Goal: Task Accomplishment & Management: Use online tool/utility

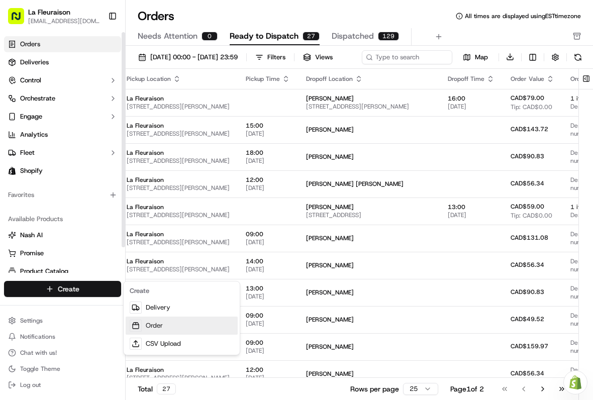
click at [164, 326] on link "Order" at bounding box center [182, 326] width 112 height 18
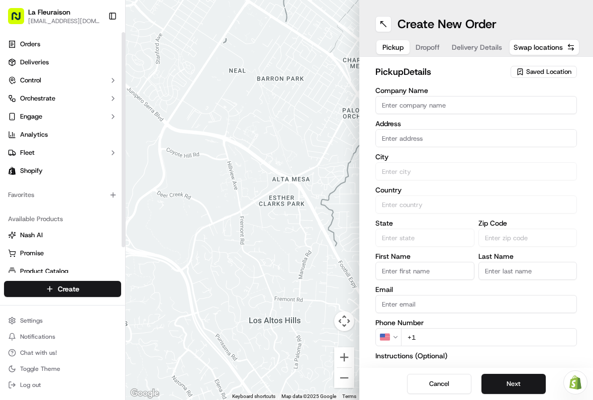
click at [553, 70] on span "Saved Location" at bounding box center [548, 71] width 45 height 9
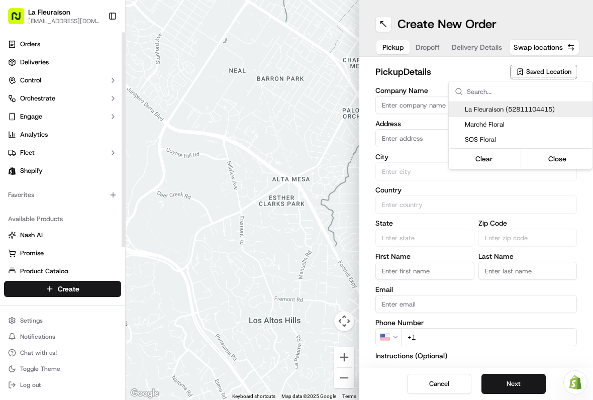
click at [537, 108] on span "La Fleuraison (52811104415)" at bounding box center [527, 109] width 124 height 9
type input "La Fleuraison"
type input "[GEOGRAPHIC_DATA]"
type input "CA"
type input "QC"
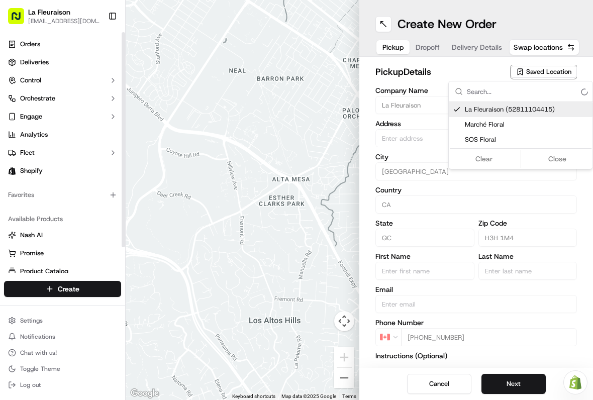
type input "H3H 1M4"
type input "[PHONE_NUMBER]"
type textarea "La Fleuraison"
type input "[STREET_ADDRESS][PERSON_NAME]"
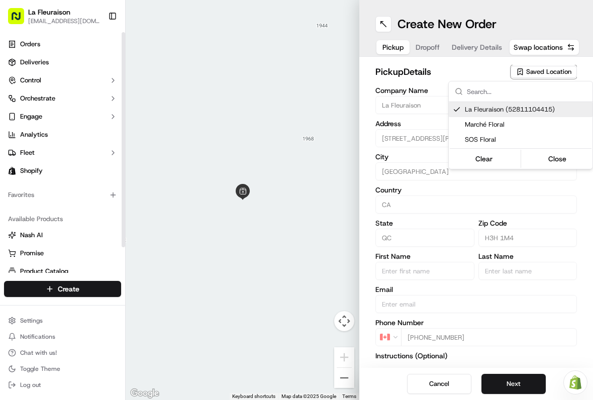
click at [561, 154] on button "Close" at bounding box center [557, 159] width 69 height 14
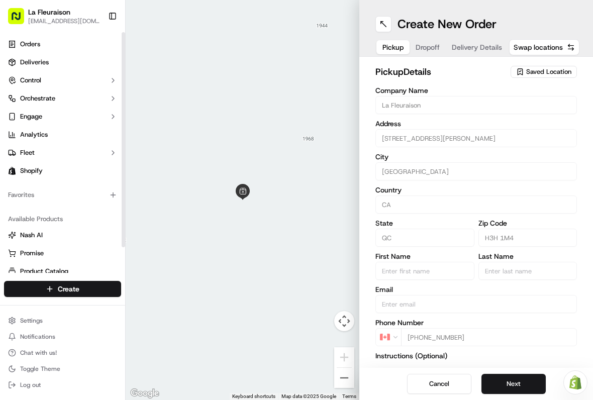
click at [518, 378] on button "Next" at bounding box center [513, 384] width 64 height 20
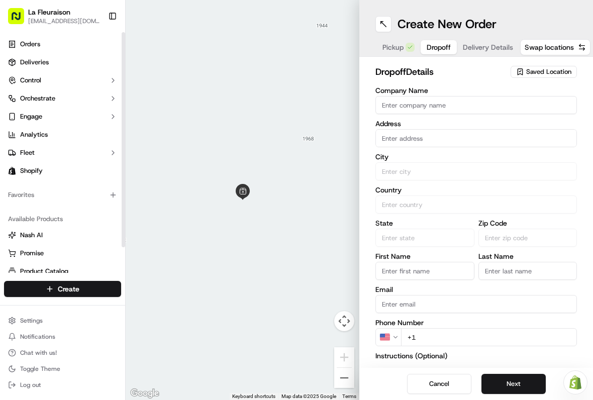
click at [435, 135] on input "text" at bounding box center [476, 138] width 202 height 18
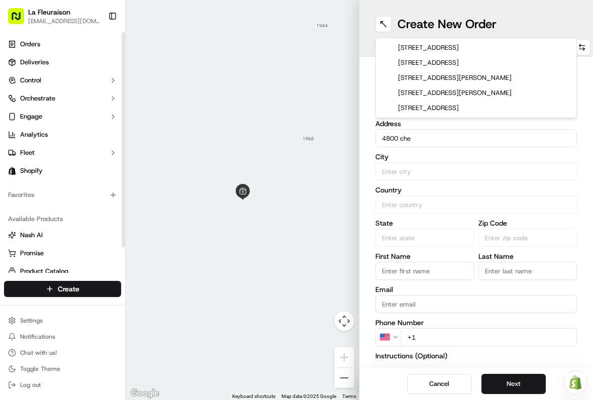
click at [484, 78] on div "[STREET_ADDRESS][PERSON_NAME]" at bounding box center [476, 77] width 197 height 15
type input "[STREET_ADDRESS]"
type input "[GEOGRAPHIC_DATA]"
type input "QC"
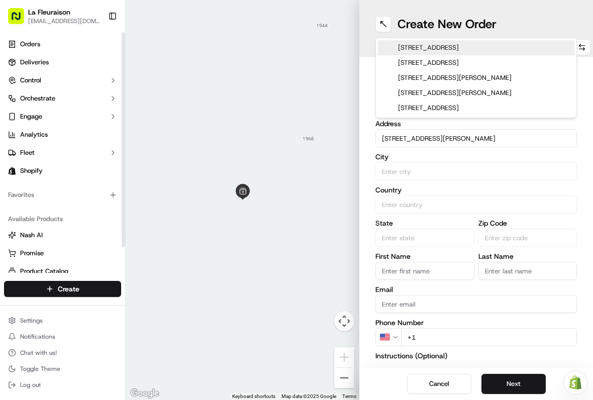
type input "H3V 1G2"
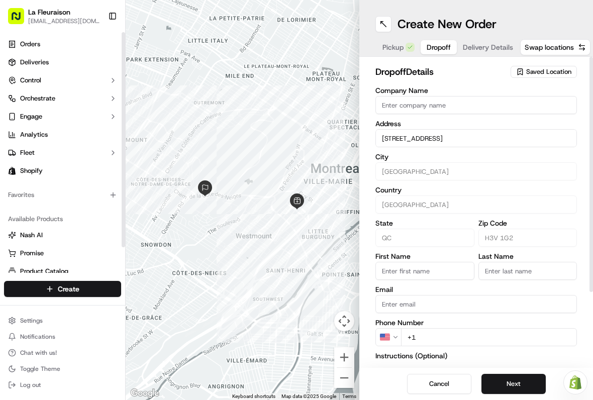
click at [534, 16] on div "Create New Order" at bounding box center [476, 24] width 202 height 16
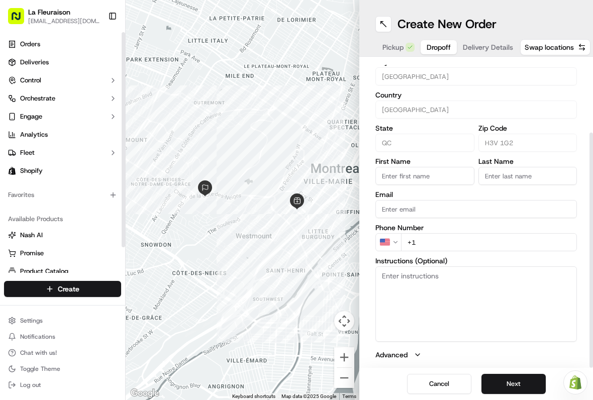
scroll to position [95, 0]
click at [69, 60] on link "Deliveries" at bounding box center [62, 62] width 117 height 16
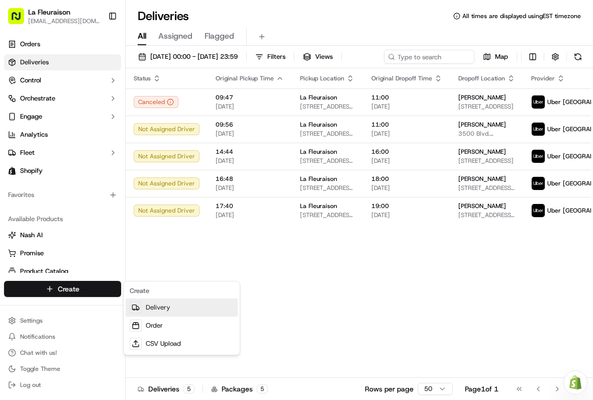
click at [184, 306] on link "Delivery" at bounding box center [182, 308] width 112 height 18
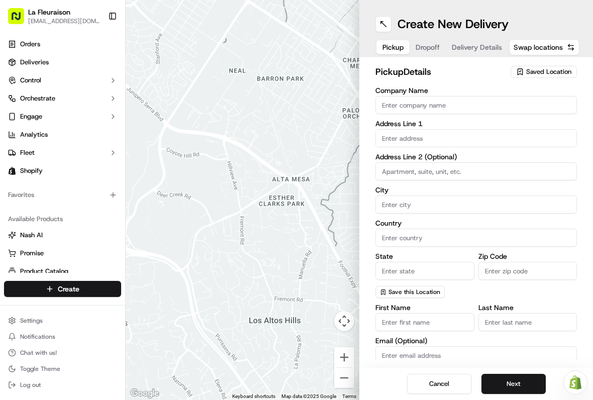
click at [556, 72] on span "Saved Location" at bounding box center [548, 71] width 45 height 9
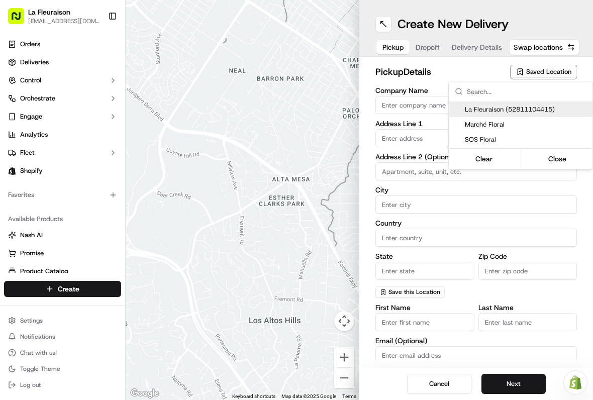
click at [529, 108] on span "La Fleuraison (52811104415)" at bounding box center [527, 109] width 124 height 9
type input "La Fleuraison"
type input "[GEOGRAPHIC_DATA]"
type input "CA"
type input "QC"
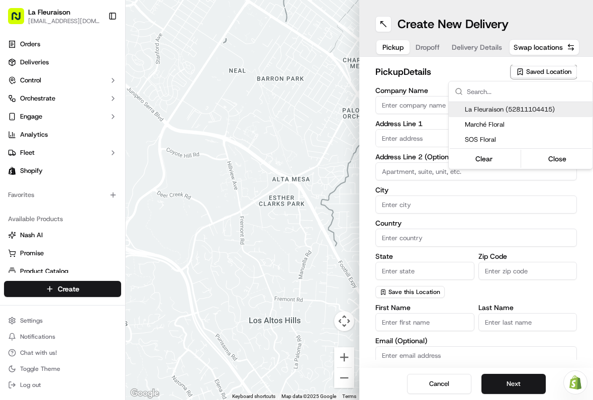
type input "H3H 1M4"
type input "[PHONE_NUMBER]"
type textarea "La Fleuraison"
type input "1970 [GEOGRAPHIC_DATA][PERSON_NAME]"
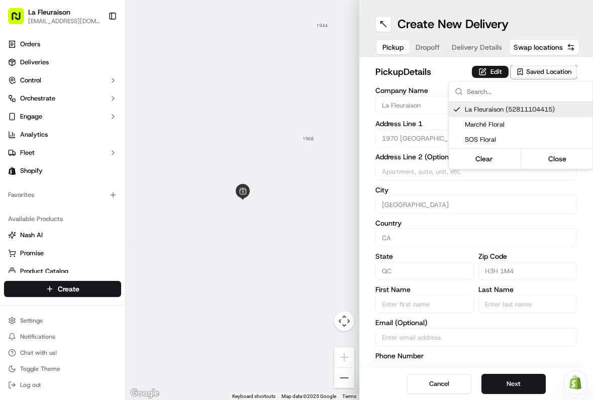
click at [564, 160] on button "Close" at bounding box center [557, 159] width 69 height 14
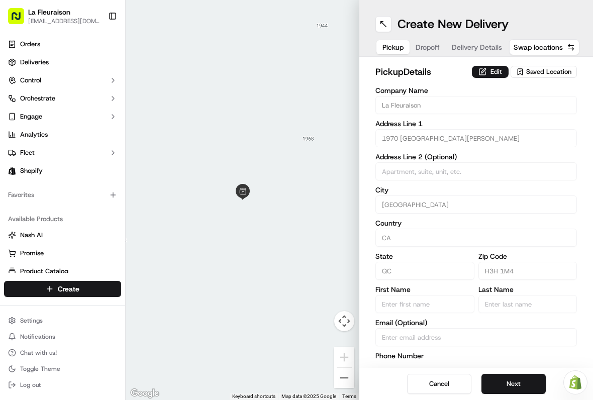
click at [518, 379] on button "Next" at bounding box center [513, 384] width 64 height 20
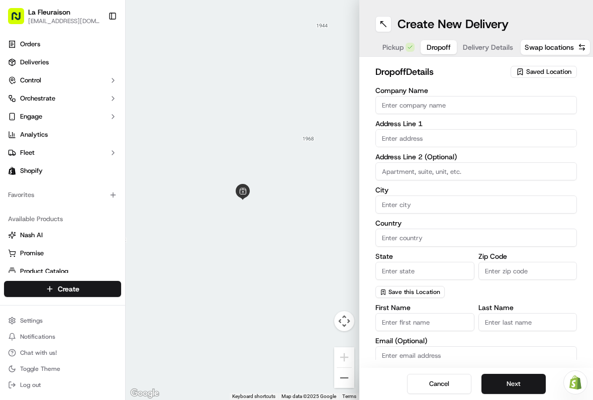
click at [437, 135] on input "text" at bounding box center [476, 138] width 202 height 18
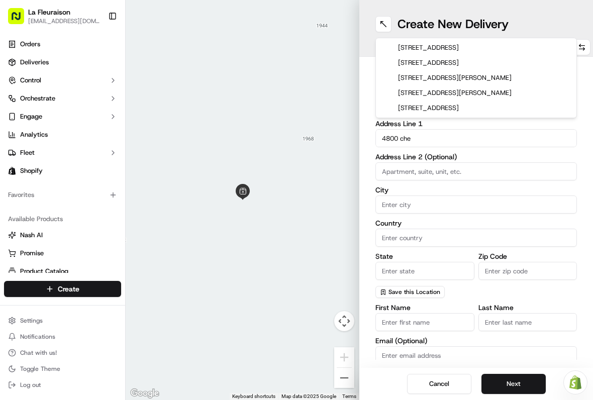
click at [481, 80] on div "[STREET_ADDRESS][PERSON_NAME]" at bounding box center [476, 77] width 197 height 15
type input "[STREET_ADDRESS]"
type input "[GEOGRAPHIC_DATA]"
type input "QC"
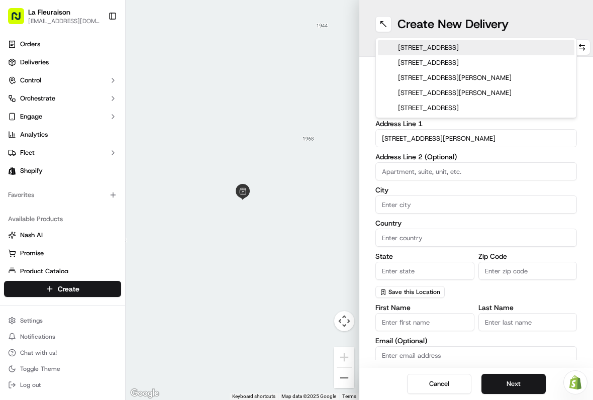
type input "H3V 1G2"
type input "[STREET_ADDRESS][PERSON_NAME]"
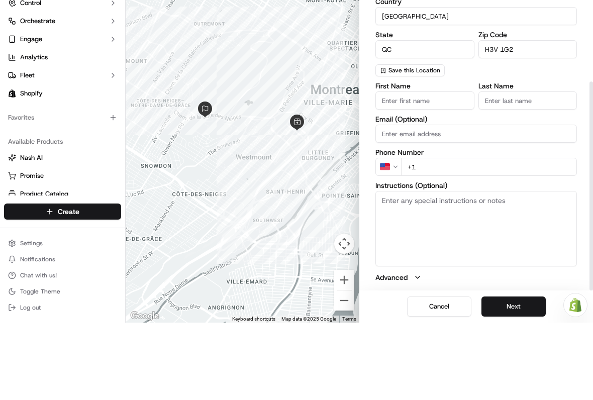
scroll to position [144, 0]
type input "#8"
click at [450, 169] on input "First Name" at bounding box center [424, 178] width 99 height 18
type input "Heysel"
click at [530, 169] on input "Last Name" at bounding box center [527, 178] width 99 height 18
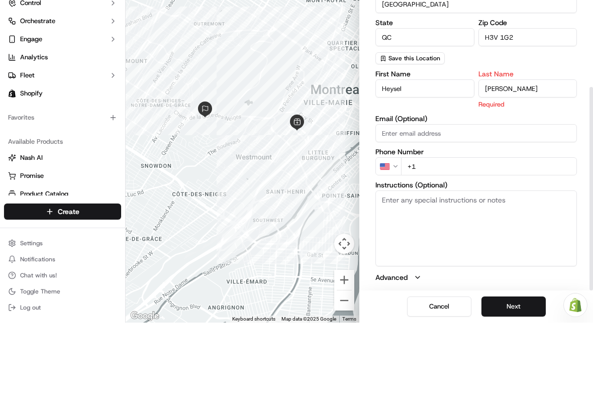
scroll to position [156, 0]
type input "[PERSON_NAME]"
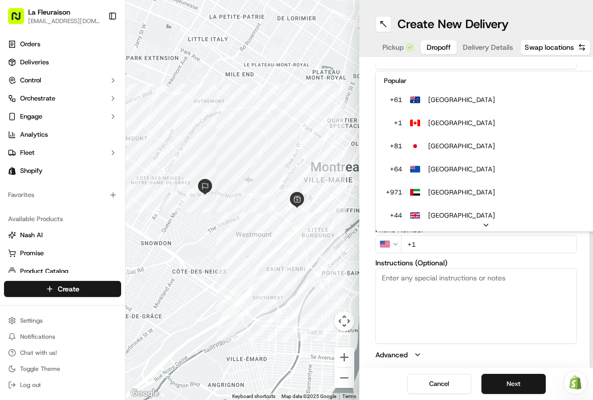
scroll to position [144, 0]
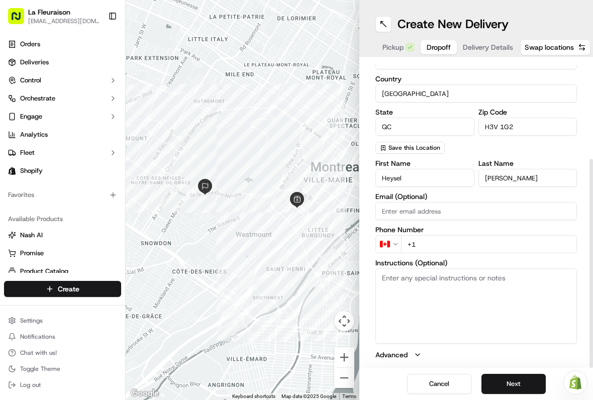
click at [441, 93] on input "[GEOGRAPHIC_DATA]" at bounding box center [476, 93] width 202 height 18
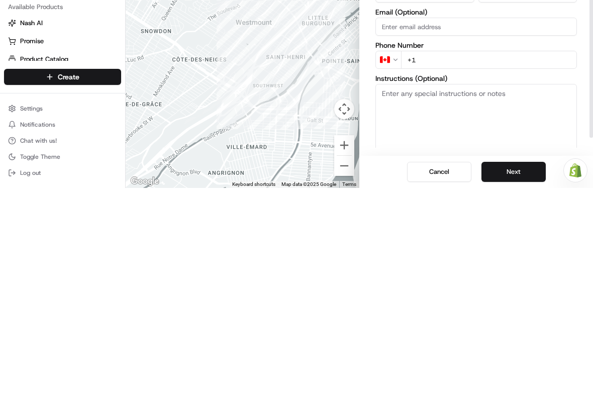
scroll to position [119, 0]
click at [444, 261] on input "+1" at bounding box center [489, 270] width 176 height 18
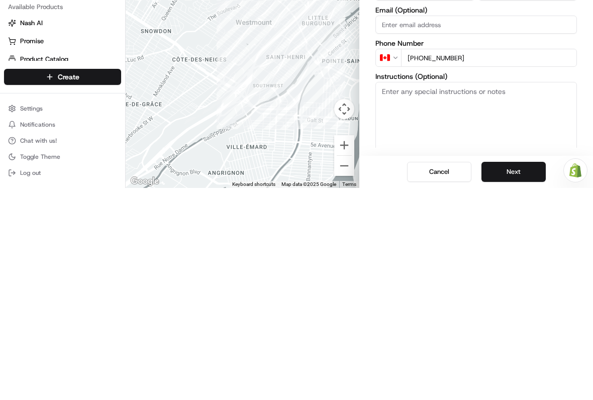
type input "[PHONE_NUMBER]"
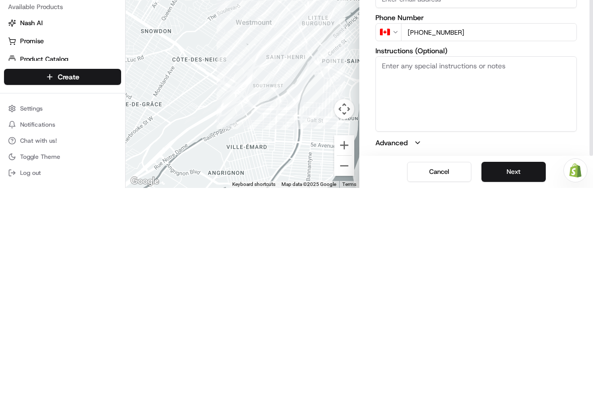
click at [526, 374] on button "Next" at bounding box center [513, 384] width 64 height 20
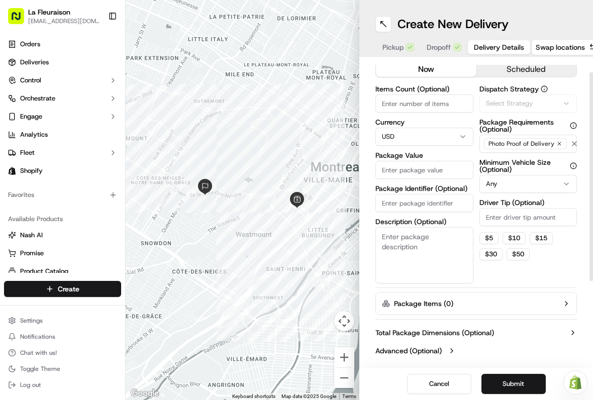
scroll to position [22, 0]
click at [431, 130] on html "La Fleuraison [EMAIL_ADDRESS][DOMAIN_NAME] Toggle Sidebar Orders Deliveries Con…" at bounding box center [296, 200] width 593 height 400
click at [444, 171] on input "Package Value" at bounding box center [424, 170] width 98 height 18
type input "99"
click at [523, 378] on button "Submit" at bounding box center [513, 384] width 64 height 20
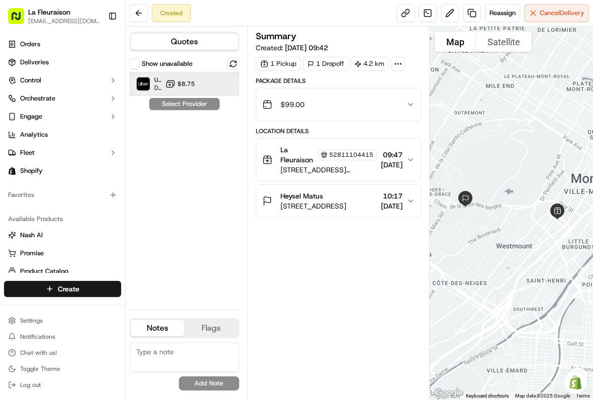
click at [147, 75] on div "Uber Canada Dropoff ETA 34 minutes $8.75" at bounding box center [185, 84] width 110 height 24
click at [198, 105] on button "Assign Provider" at bounding box center [184, 104] width 71 height 12
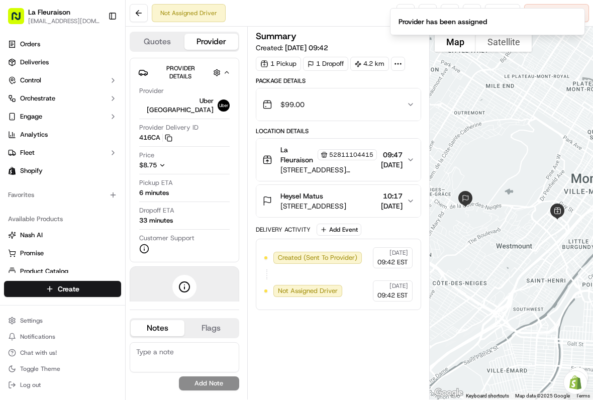
click at [57, 63] on link "Deliveries" at bounding box center [62, 62] width 117 height 16
